Goal: Task Accomplishment & Management: Manage account settings

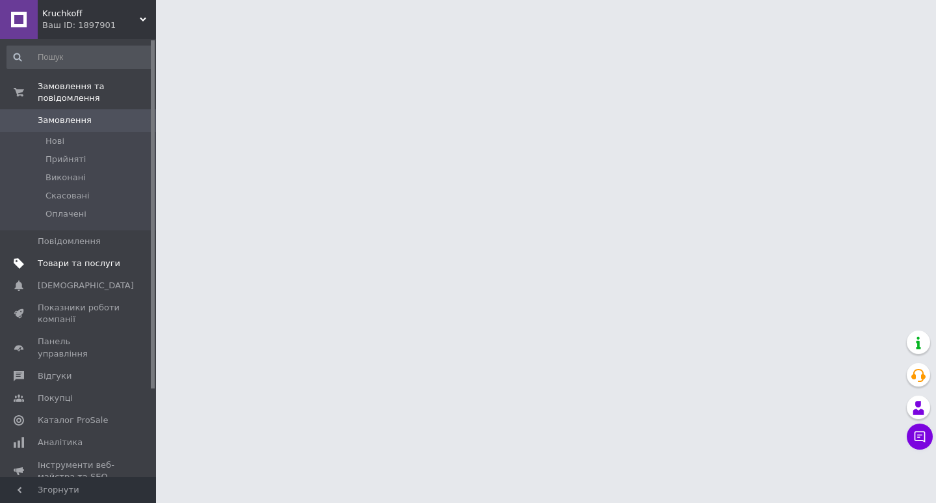
click at [61, 257] on span "Товари та послуги" at bounding box center [79, 263] width 83 height 12
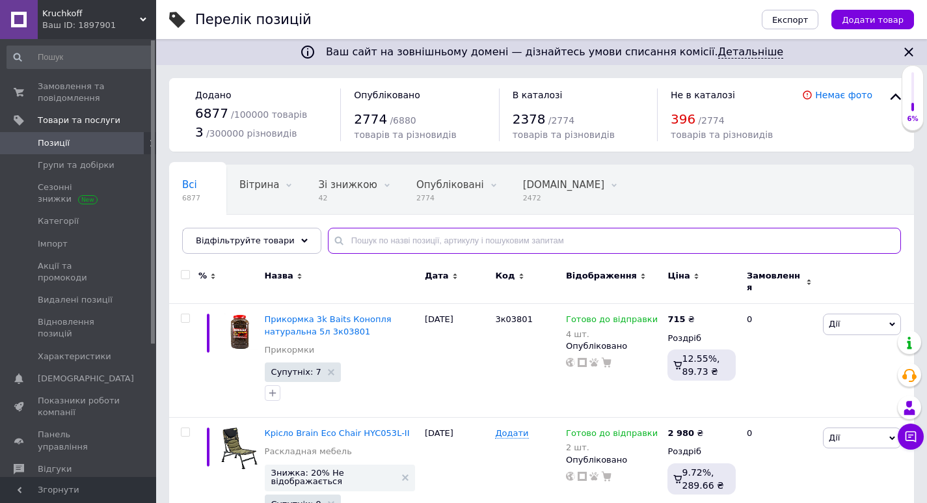
paste input "Чоботи ГумаТрест зимові ЕВА -50"
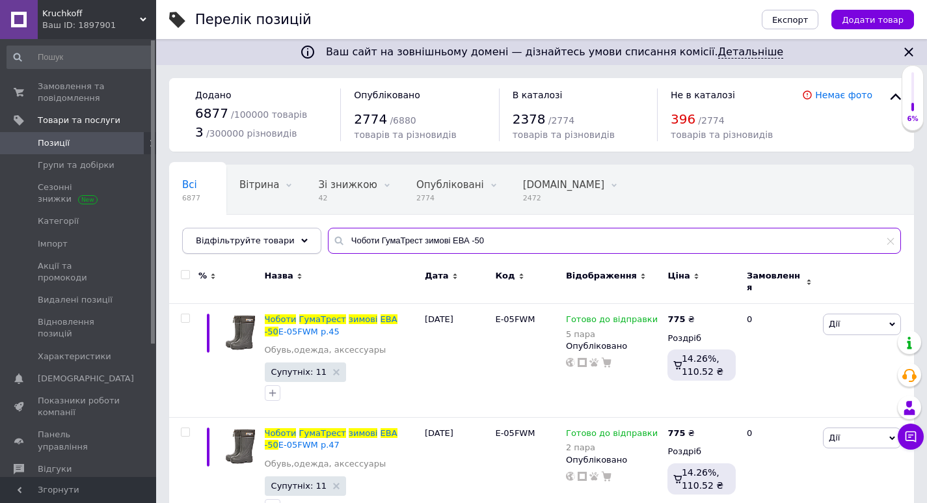
drag, startPoint x: 494, startPoint y: 240, endPoint x: 184, endPoint y: 241, distance: 309.5
click at [184, 241] on div "Відфільтруйте товари [PERSON_NAME] зимові ЕВА -50" at bounding box center [541, 241] width 719 height 26
paste input "утеплені з манжетою М-01 УМТ"
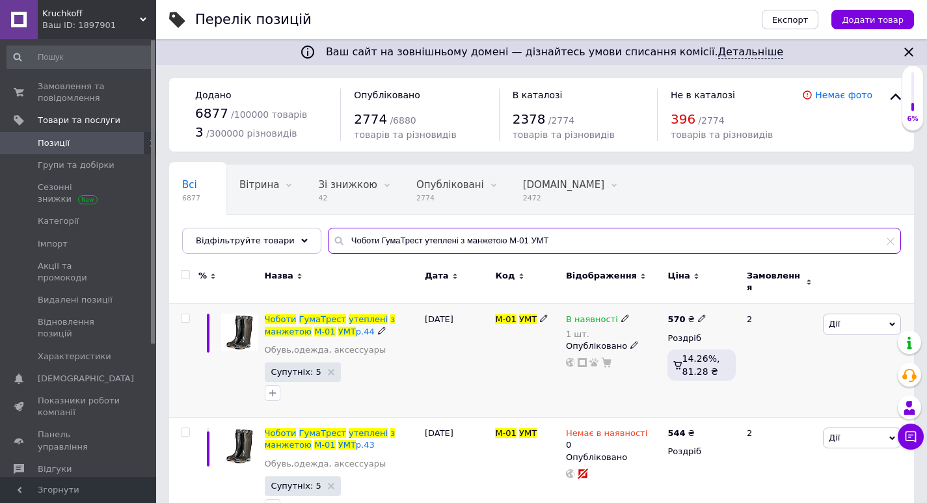
type input "Чоботи ГумаТрест утеплені з манжетою М-01 УМТ"
click at [621, 314] on icon at bounding box center [625, 318] width 8 height 8
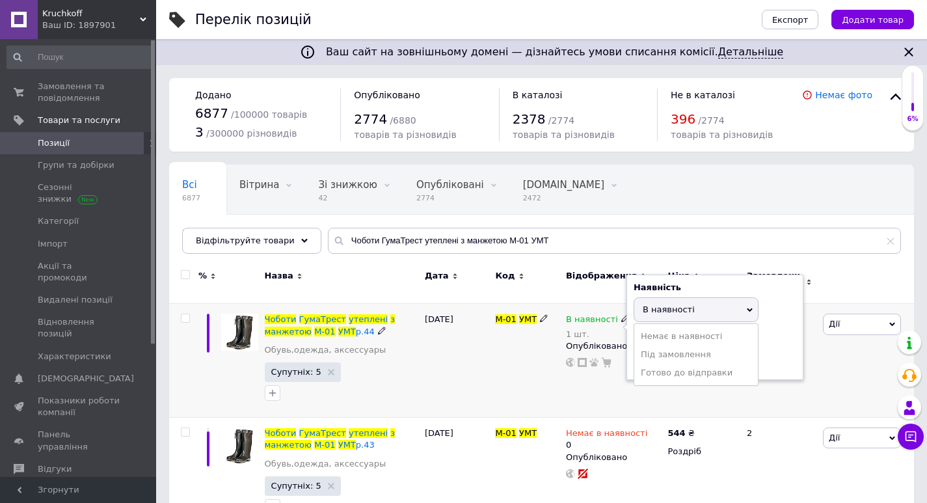
drag, startPoint x: 647, startPoint y: 327, endPoint x: 644, endPoint y: 354, distance: 26.9
click at [647, 329] on li "Немає в наявності" at bounding box center [696, 336] width 124 height 18
click at [643, 353] on input "1" at bounding box center [682, 360] width 99 height 26
drag, startPoint x: 648, startPoint y: 347, endPoint x: 605, endPoint y: 344, distance: 43.0
click at [600, 350] on div "В наявності 1 шт. Наявність Немає в наявності В наявності Під замовлення Готово…" at bounding box center [613, 340] width 95 height 54
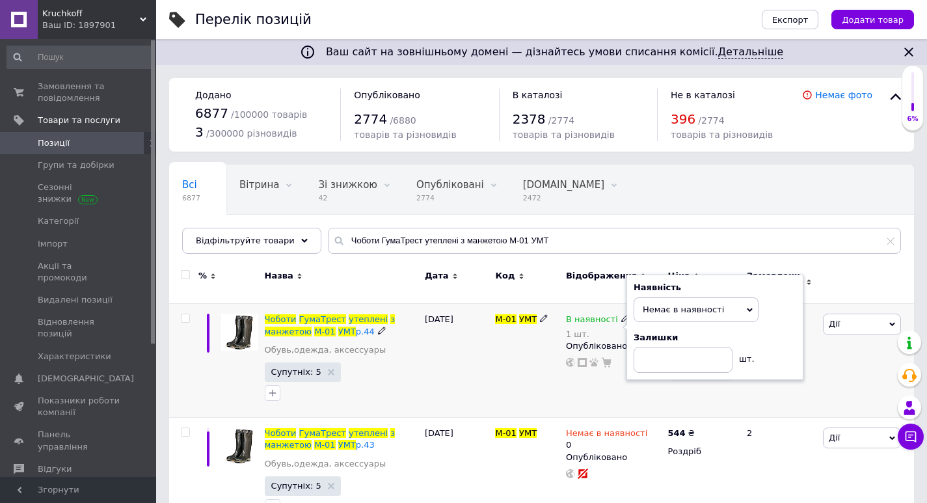
click at [469, 332] on div "[DATE]" at bounding box center [456, 361] width 71 height 114
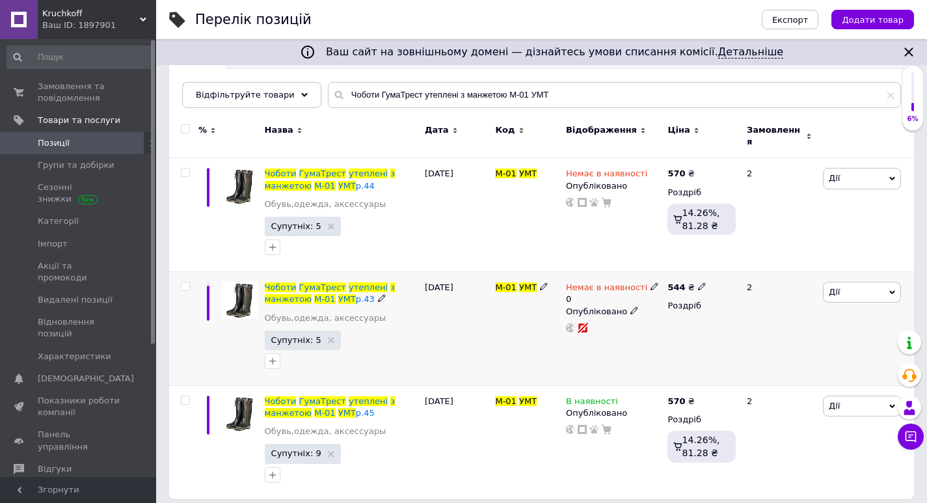
scroll to position [147, 0]
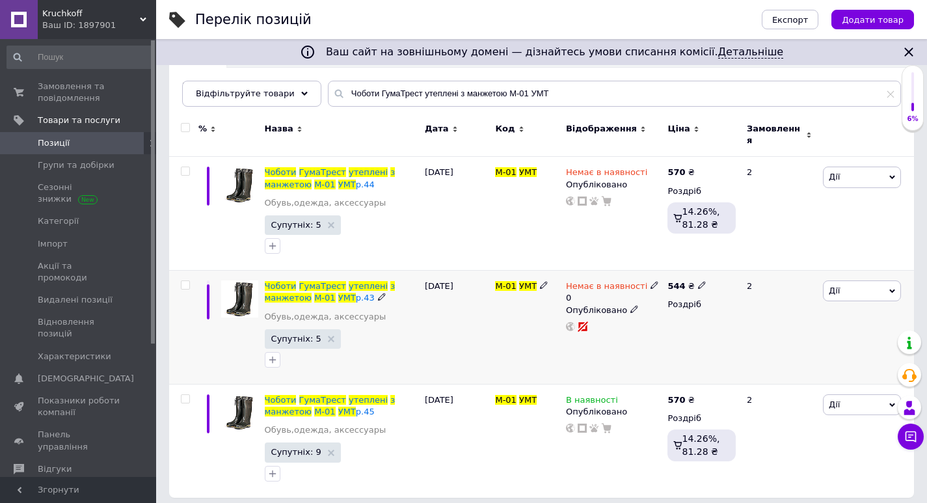
click at [650, 281] on icon at bounding box center [654, 285] width 8 height 8
click at [685, 293] on li "В наявності" at bounding box center [723, 302] width 124 height 18
drag, startPoint x: 663, startPoint y: 318, endPoint x: 688, endPoint y: 318, distance: 25.4
click at [687, 318] on input "0" at bounding box center [709, 325] width 99 height 26
type input "1"
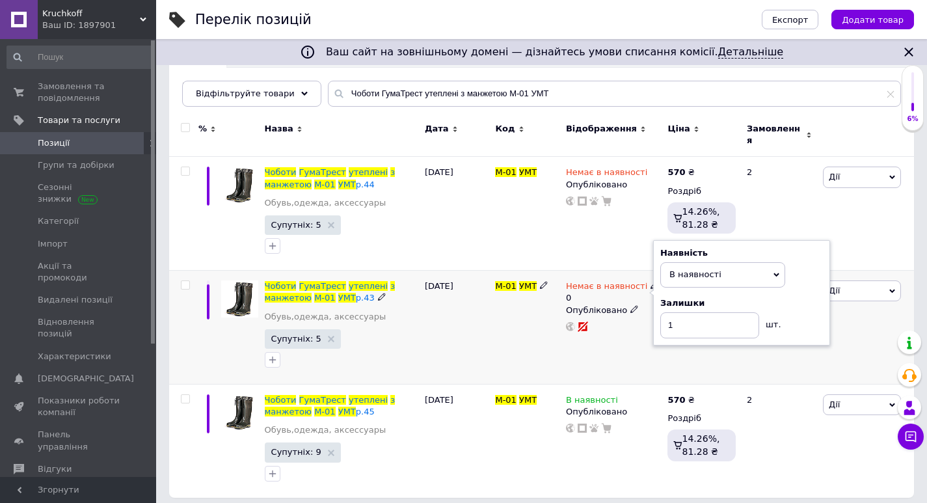
click at [541, 352] on div "М-01 УМТ" at bounding box center [527, 327] width 71 height 114
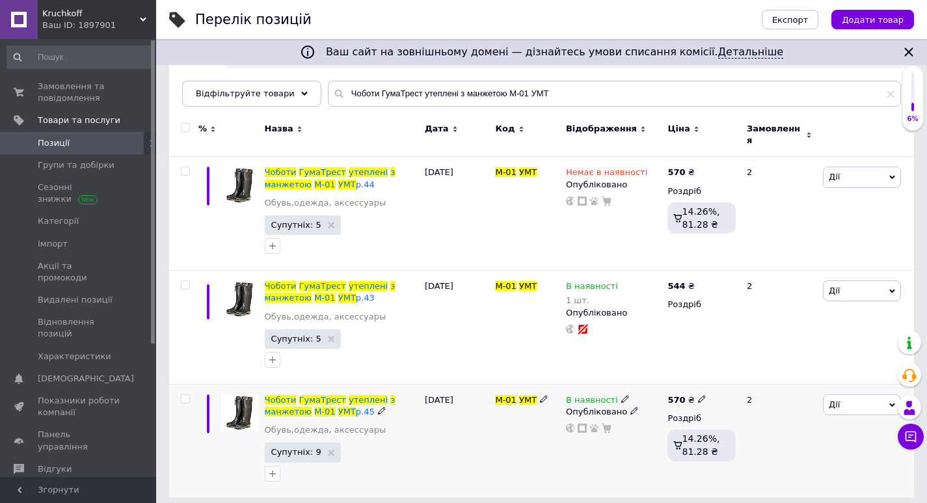
click at [621, 395] on icon at bounding box center [625, 399] width 8 height 8
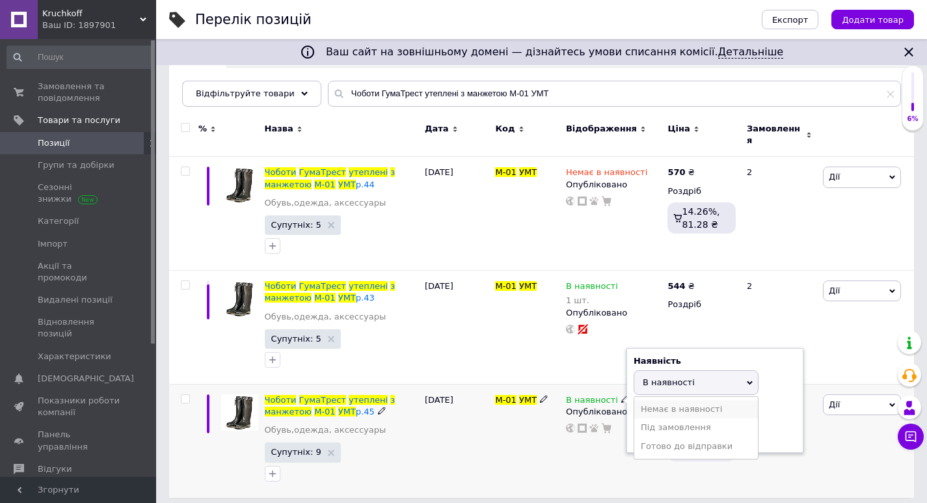
click at [659, 402] on li "Немає в наявності" at bounding box center [696, 409] width 124 height 18
click at [504, 442] on div "М-01 УМТ" at bounding box center [527, 440] width 71 height 113
